Goal: Task Accomplishment & Management: Use online tool/utility

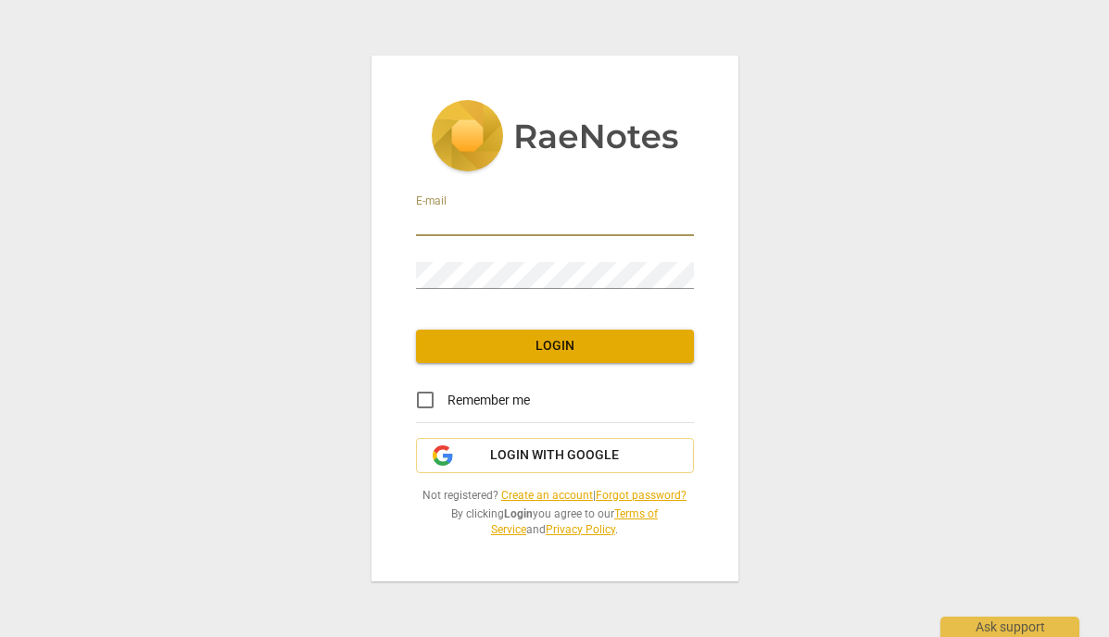
click at [453, 225] on input "email" at bounding box center [555, 222] width 278 height 27
type input "[PERSON_NAME][EMAIL_ADDRESS][DOMAIN_NAME]"
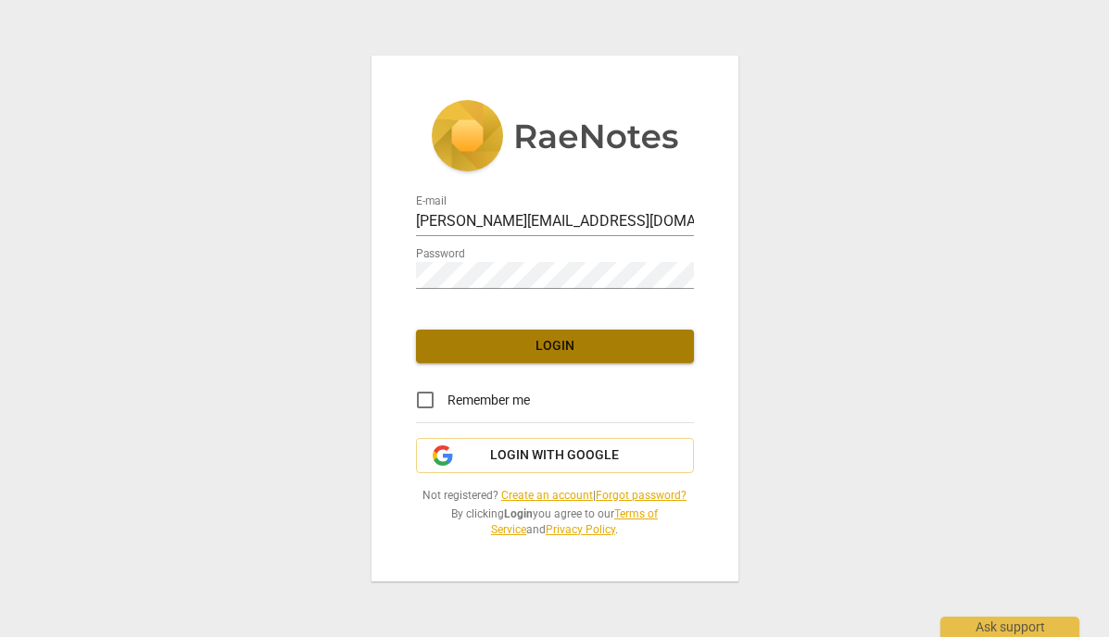
click at [527, 347] on span "Login" at bounding box center [555, 346] width 248 height 19
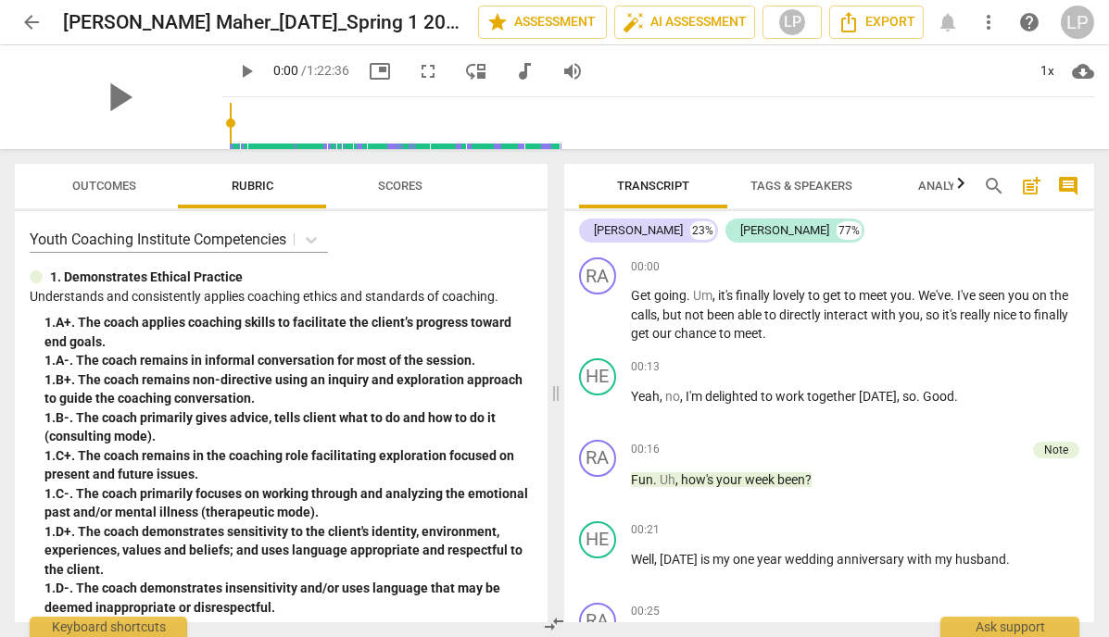
click at [27, 25] on span "arrow_back" at bounding box center [31, 22] width 22 height 22
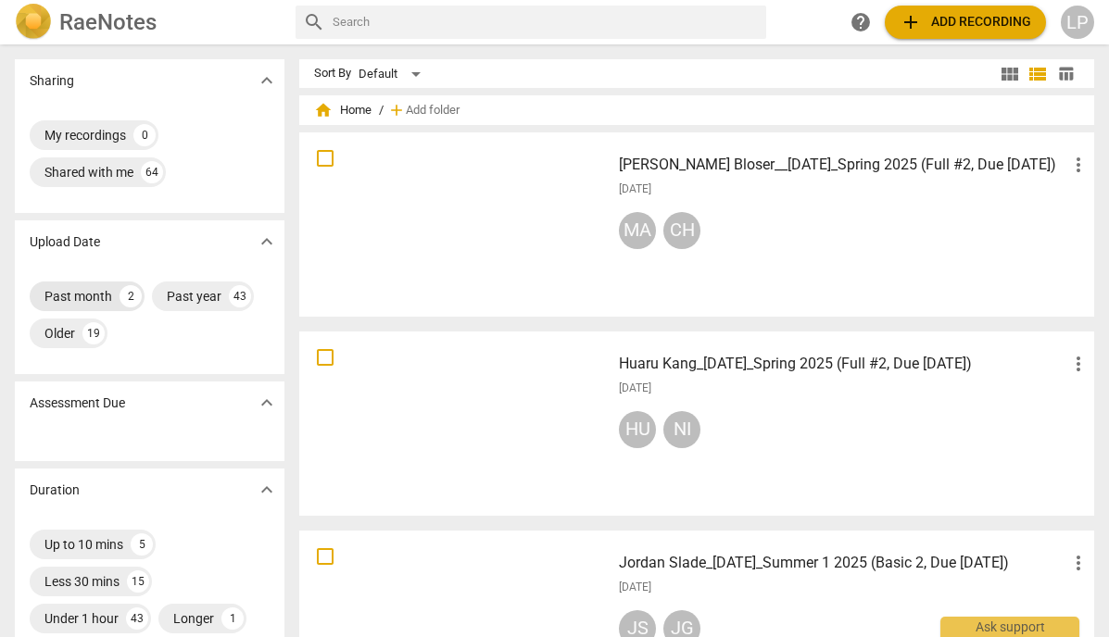
click at [72, 298] on div "Past month" at bounding box center [78, 296] width 68 height 19
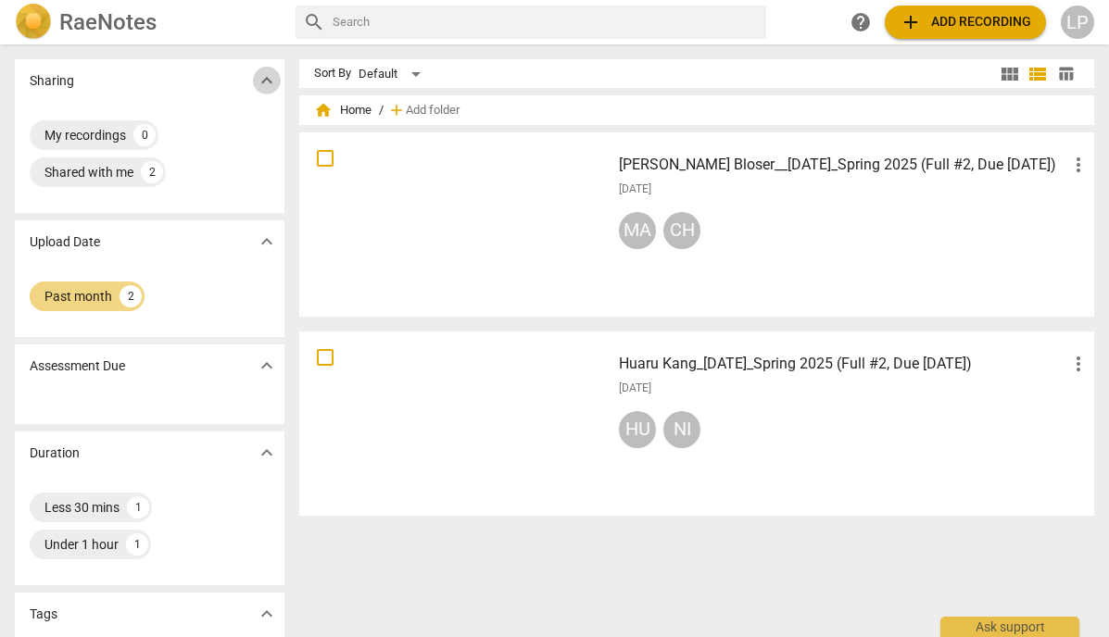
click at [260, 86] on span "expand_more" at bounding box center [267, 80] width 22 height 22
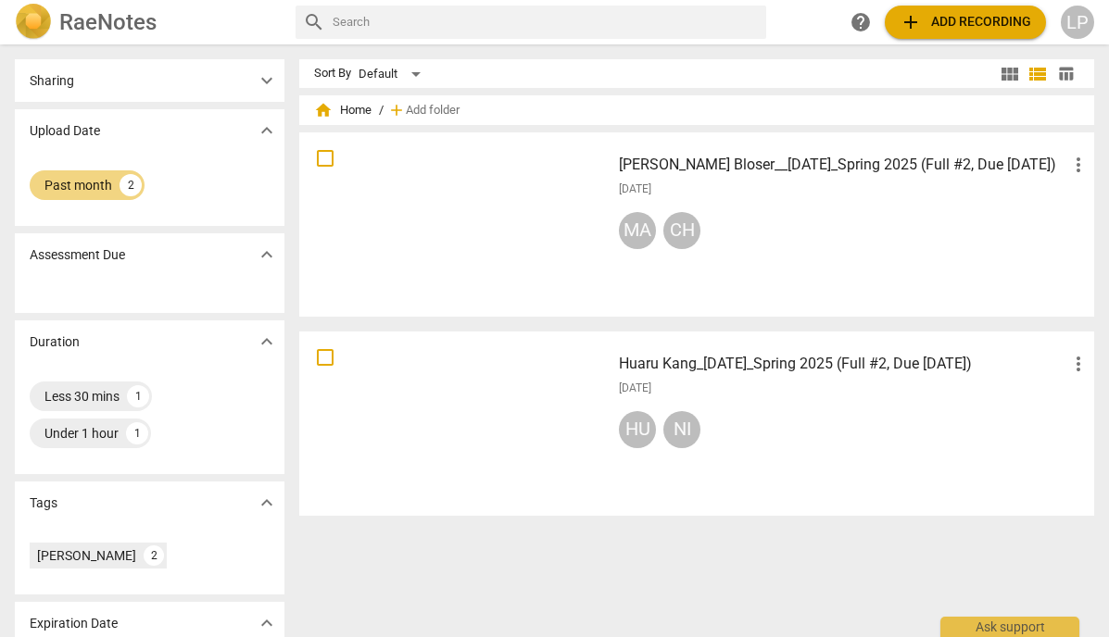
click at [260, 86] on span "expand_more" at bounding box center [267, 80] width 22 height 22
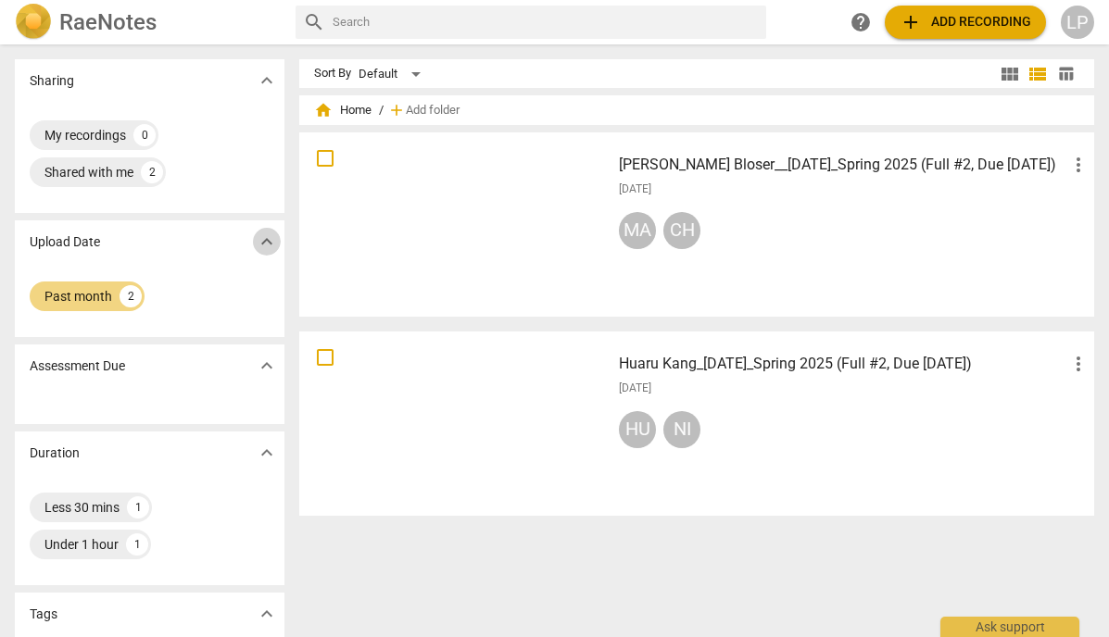
click at [263, 241] on span "expand_more" at bounding box center [267, 242] width 22 height 22
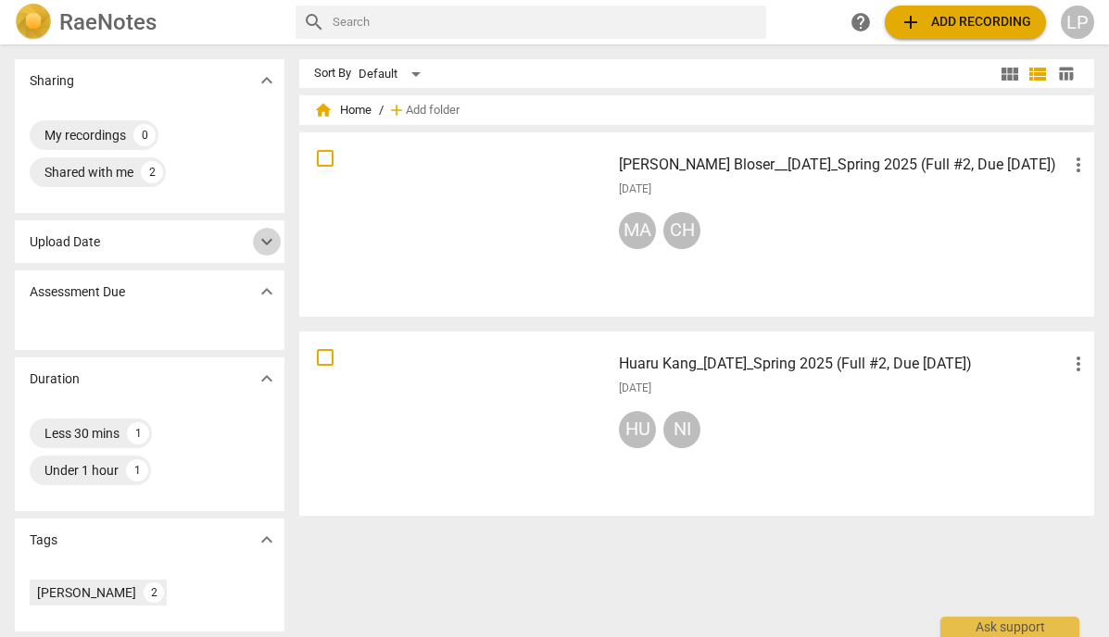
click at [263, 241] on span "expand_more" at bounding box center [267, 242] width 22 height 22
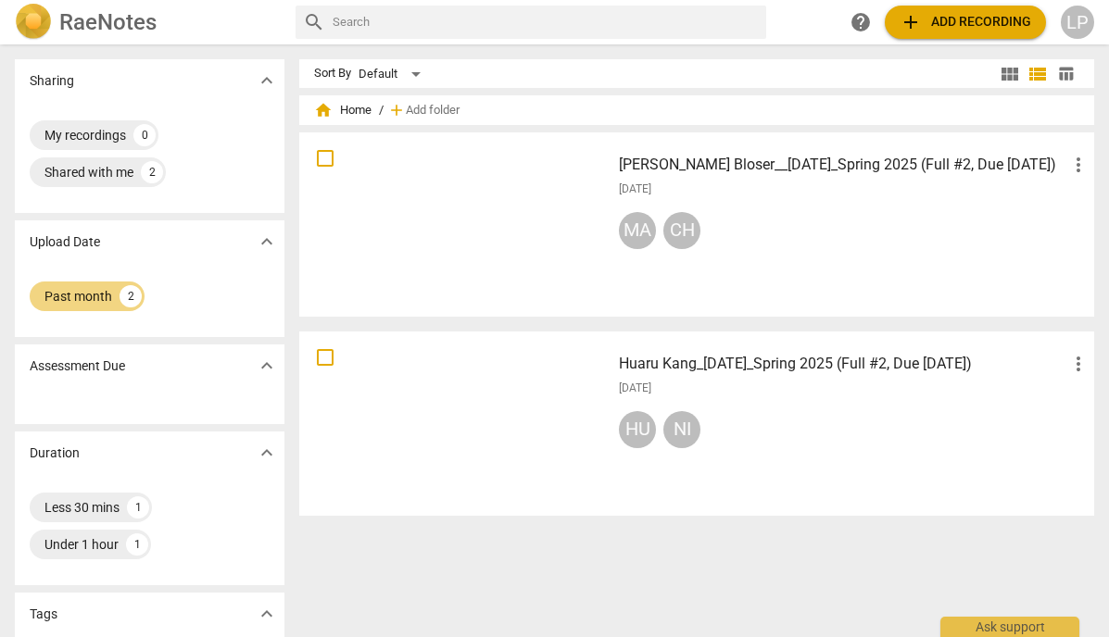
click at [149, 410] on div at bounding box center [150, 405] width 270 height 37
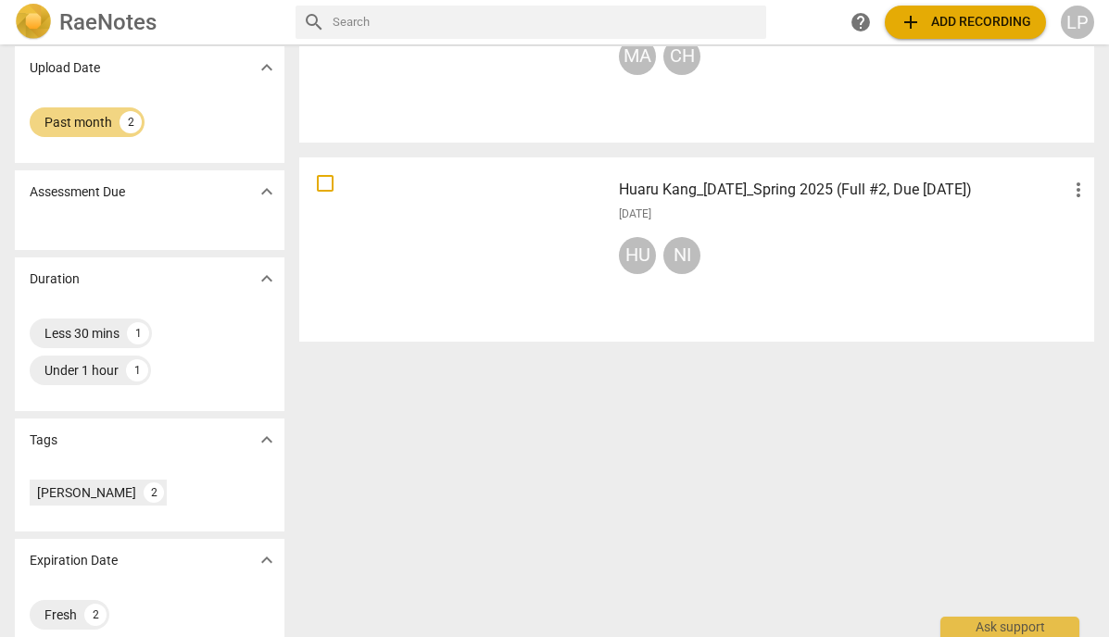
scroll to position [200, 0]
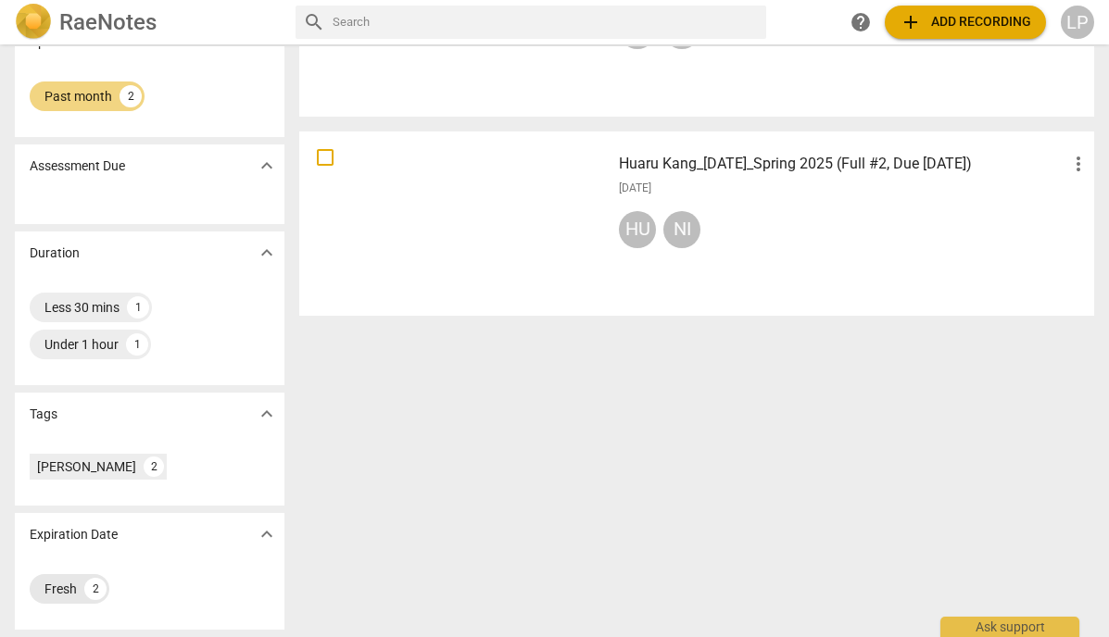
click at [55, 589] on div "Fresh" at bounding box center [60, 589] width 32 height 19
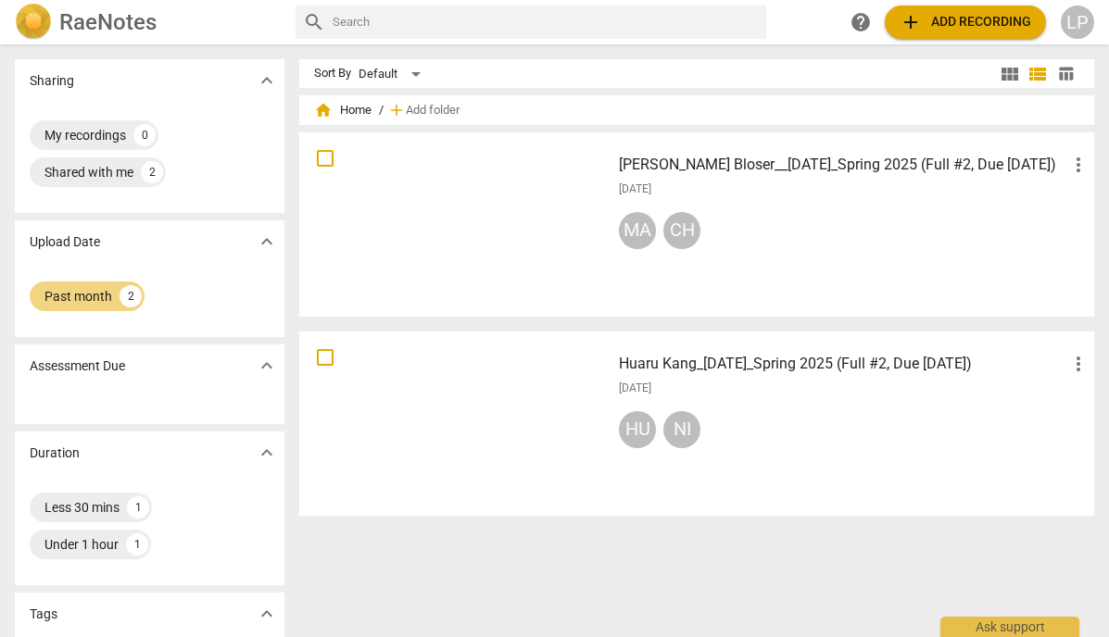
click at [112, 22] on h2 "RaeNotes" at bounding box center [107, 22] width 97 height 26
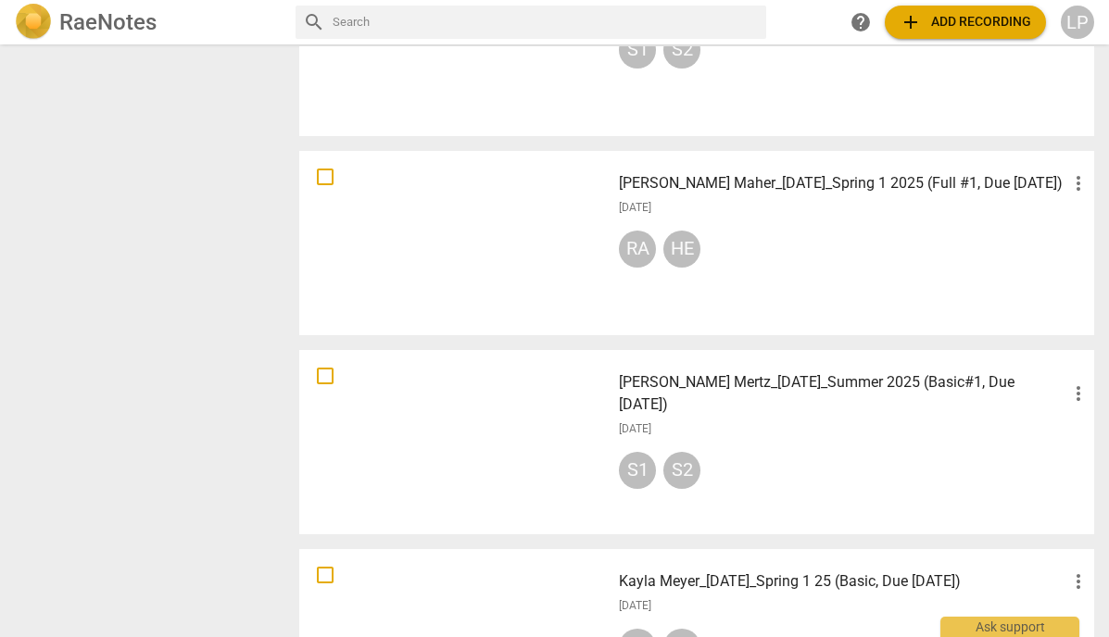
scroll to position [985, 0]
